Goal: Find specific page/section: Find specific page/section

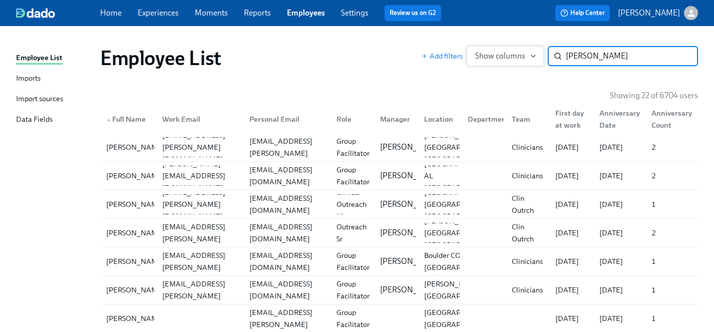
drag, startPoint x: 594, startPoint y: 55, endPoint x: 540, endPoint y: 55, distance: 54.1
click at [540, 55] on div "Add filters Show columns [PERSON_NAME] ​" at bounding box center [560, 56] width 276 height 20
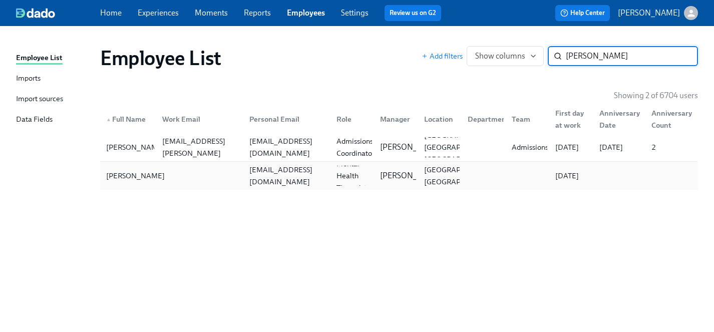
type input "[PERSON_NAME]"
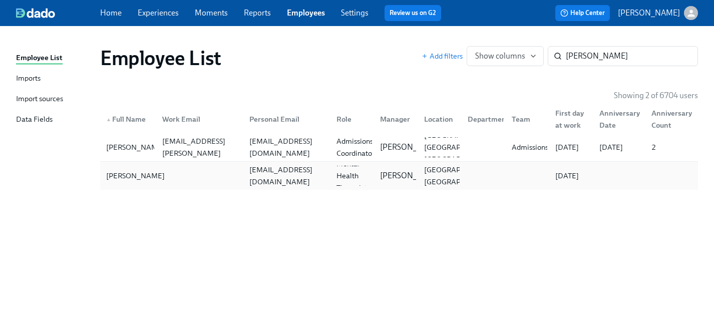
click at [114, 176] on div "[PERSON_NAME]" at bounding box center [135, 176] width 67 height 12
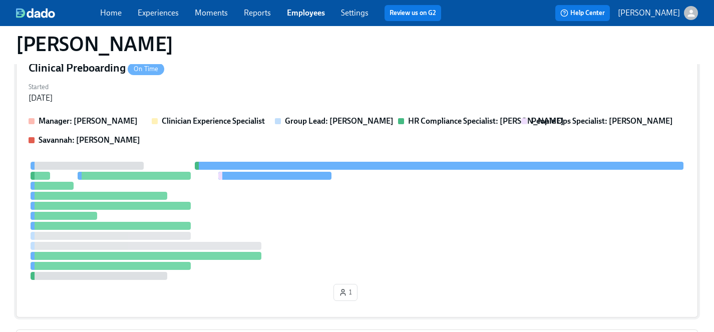
scroll to position [125, 0]
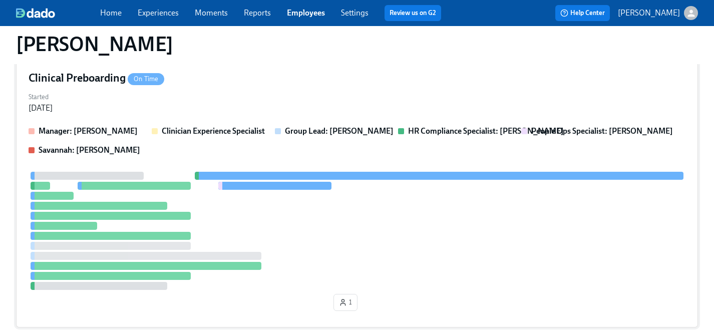
click at [310, 228] on div at bounding box center [357, 231] width 657 height 118
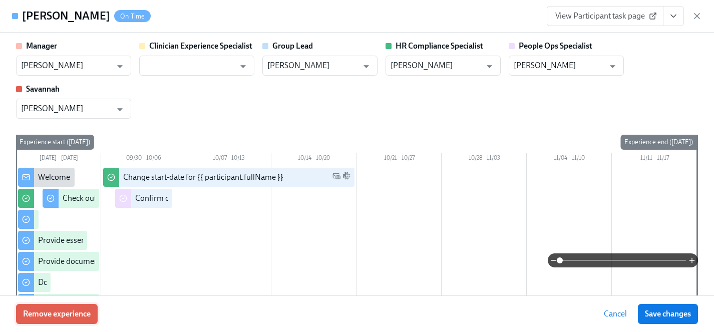
click at [70, 314] on span "Remove experience" at bounding box center [57, 314] width 68 height 10
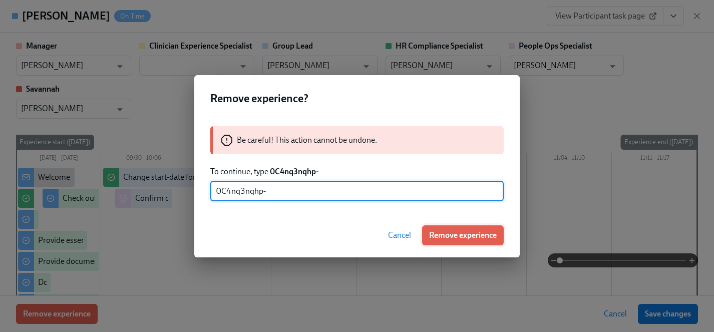
type input "0C4nq3nqhp-"
click at [466, 236] on span "Remove experience" at bounding box center [463, 235] width 68 height 10
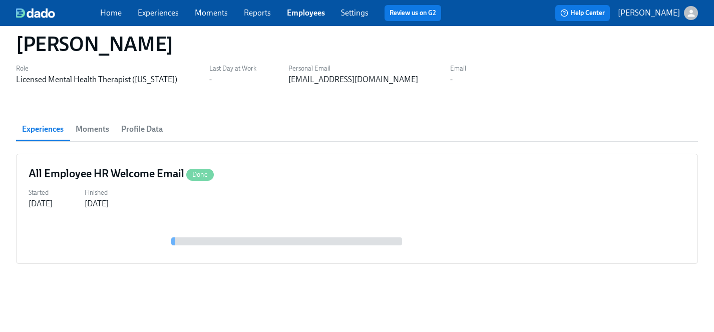
scroll to position [29, 0]
click at [303, 16] on link "Employees" at bounding box center [306, 13] width 38 height 10
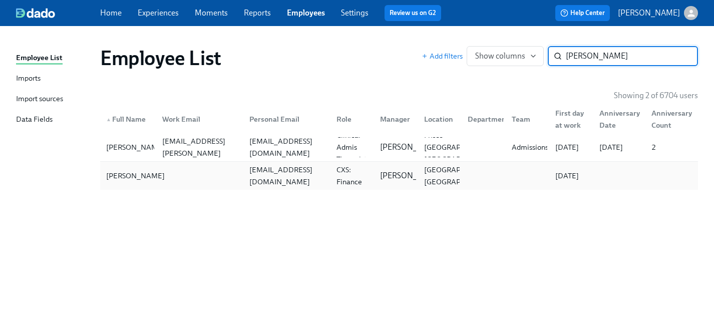
type input "[PERSON_NAME]"
click at [115, 181] on div "[PERSON_NAME]" at bounding box center [135, 176] width 67 height 12
